Goal: Task Accomplishment & Management: Complete application form

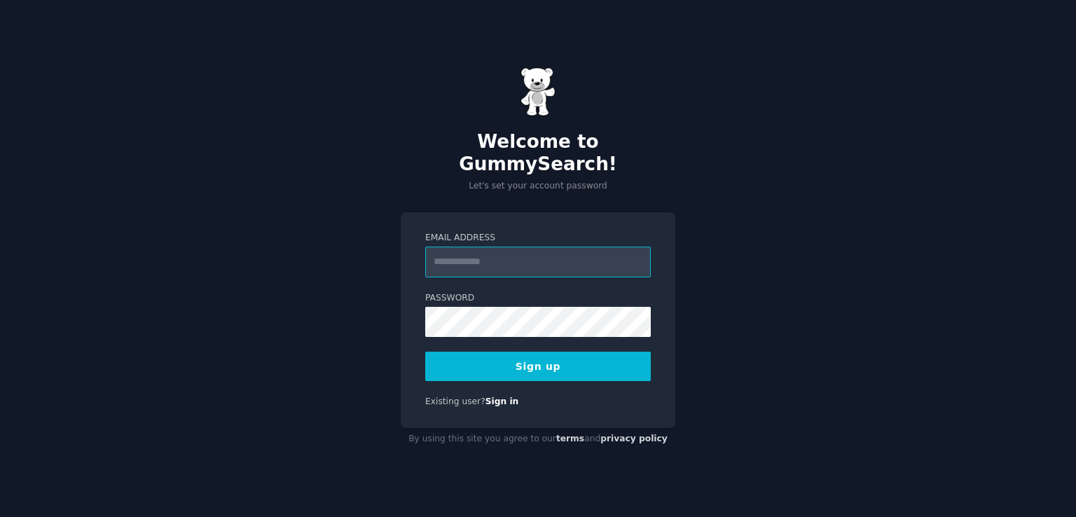
click at [508, 260] on input "Email Address" at bounding box center [537, 261] width 225 height 31
type input "**********"
click at [543, 363] on button "Sign up" at bounding box center [537, 366] width 225 height 29
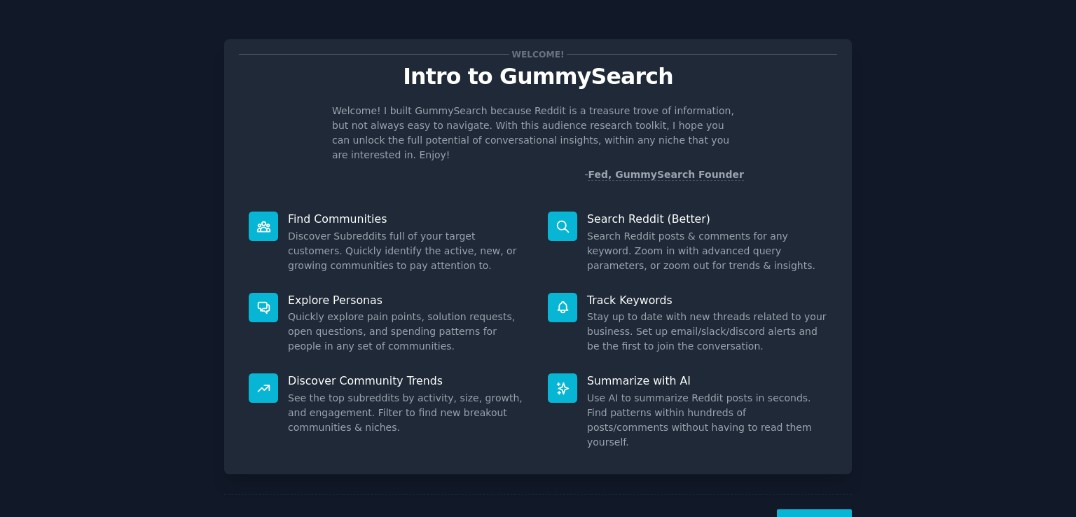
click at [809, 494] on div "Next" at bounding box center [537, 526] width 627 height 64
click at [813, 509] on button "Next" at bounding box center [814, 526] width 75 height 34
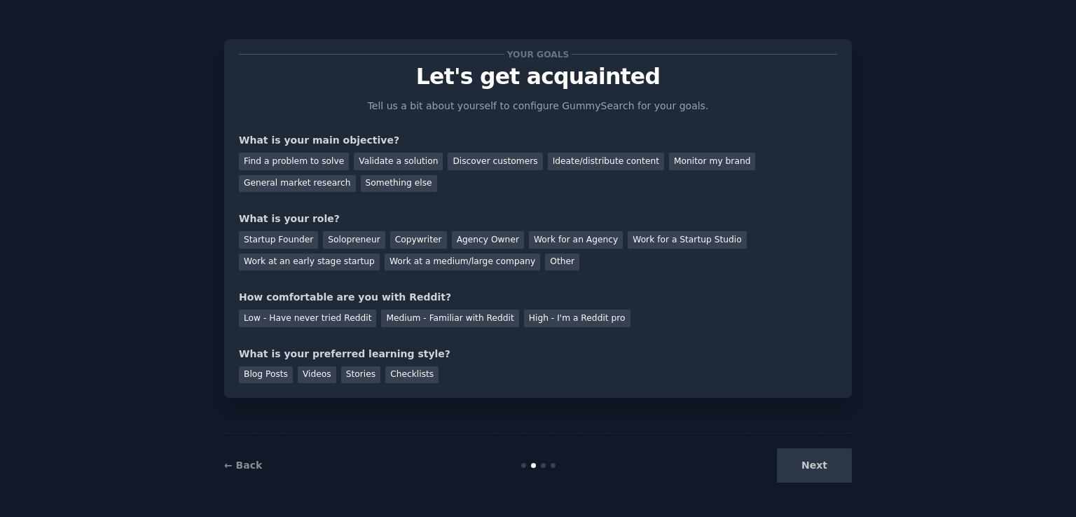
click at [823, 466] on div "Next" at bounding box center [746, 465] width 209 height 34
click at [802, 474] on div "Next" at bounding box center [746, 465] width 209 height 34
click at [809, 464] on div "Next" at bounding box center [746, 465] width 209 height 34
click at [809, 461] on div "Next" at bounding box center [746, 465] width 209 height 34
click at [821, 471] on div "Next" at bounding box center [746, 465] width 209 height 34
